Goal: Task Accomplishment & Management: Manage account settings

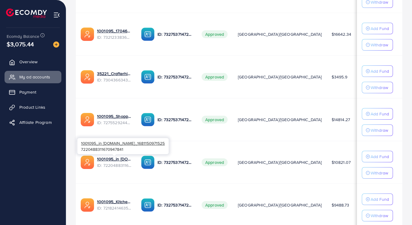
scroll to position [221, 0]
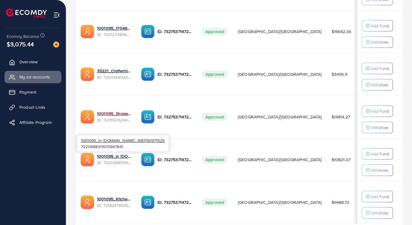
click at [113, 116] on link "1001095_Shopping Center" at bounding box center [114, 113] width 34 height 6
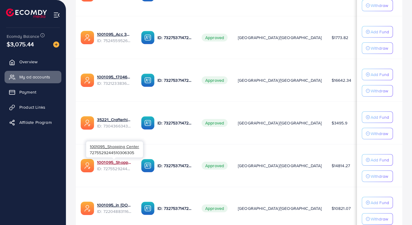
scroll to position [174, 0]
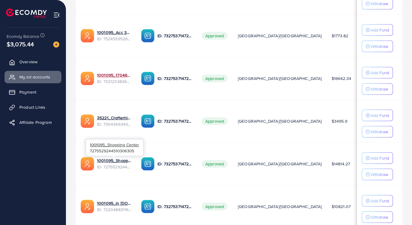
click at [110, 75] on link "1001095_1704607619722" at bounding box center [114, 75] width 34 height 6
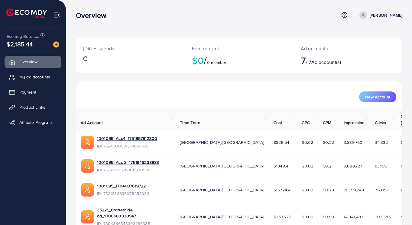
click at [49, 76] on span "My ad accounts" at bounding box center [34, 77] width 31 height 6
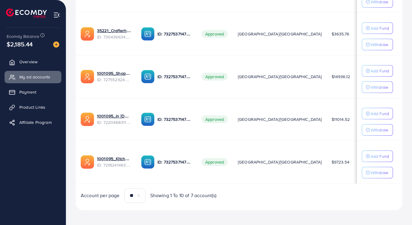
scroll to position [265, 0]
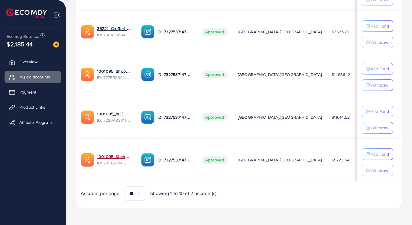
click at [118, 156] on link "1001095_Kitchenlyst_1680641549988" at bounding box center [114, 156] width 34 height 6
click at [117, 115] on link "1001095_in [DOMAIN_NAME]_1681150971525" at bounding box center [114, 114] width 34 height 6
click at [113, 70] on link "1001095_Shopping Center" at bounding box center [114, 71] width 34 height 6
click at [113, 27] on link "35221_Crafterhide ad_1700680330947" at bounding box center [114, 28] width 34 height 6
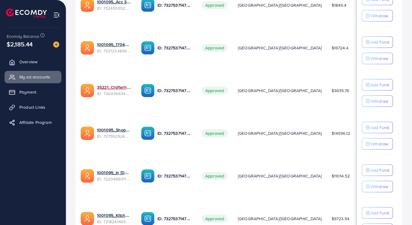
scroll to position [203, 0]
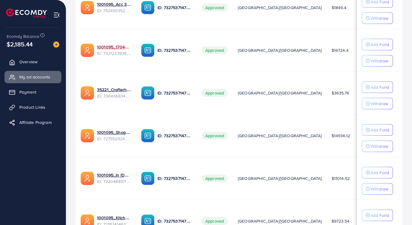
click at [114, 44] on link "1001095_1704607619722" at bounding box center [114, 47] width 34 height 6
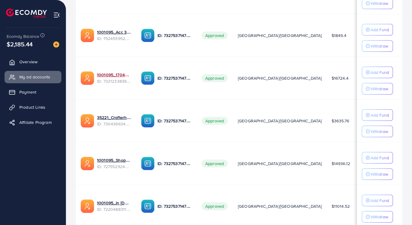
scroll to position [176, 0]
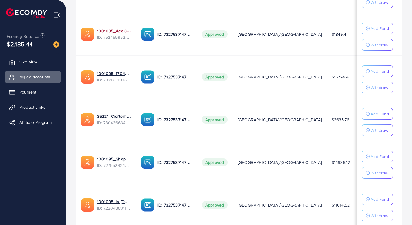
click at [112, 31] on link "1001095_Acc 3_1751948238983" at bounding box center [114, 31] width 34 height 6
click at [116, 76] on link "1001095_1704607619722" at bounding box center [114, 73] width 34 height 6
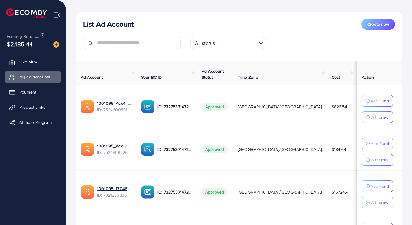
scroll to position [119, 0]
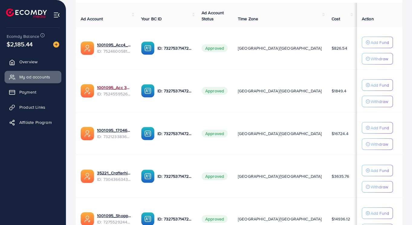
click at [117, 86] on link "1001095_Acc 3_1751948238983" at bounding box center [114, 87] width 34 height 6
